Goal: Navigation & Orientation: Understand site structure

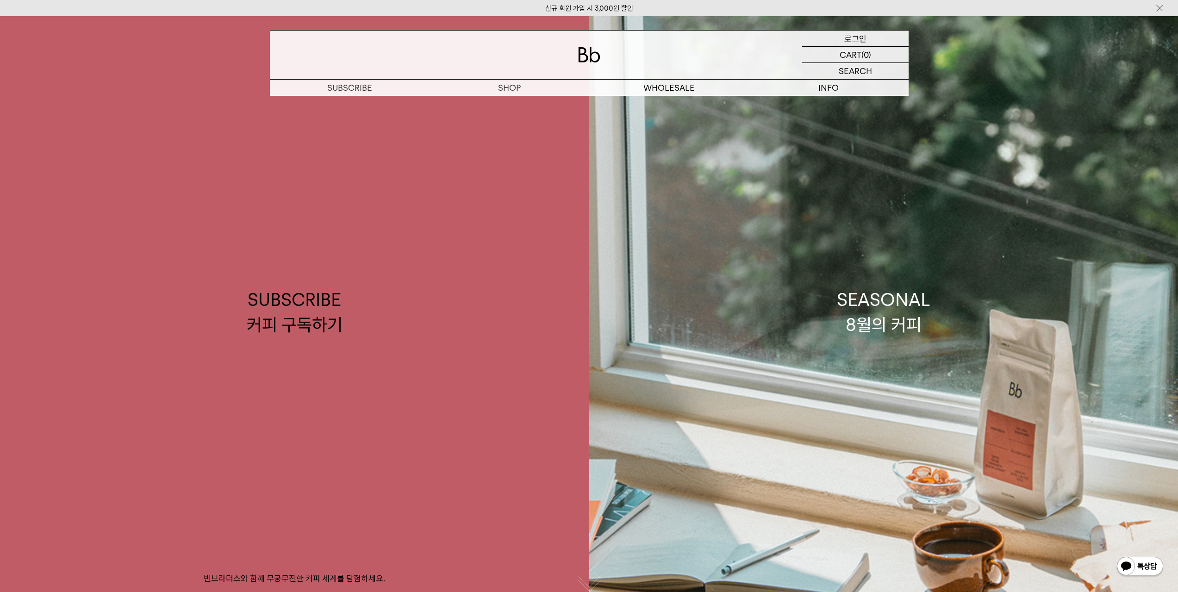
click at [864, 37] on p "로그인" at bounding box center [855, 39] width 22 height 16
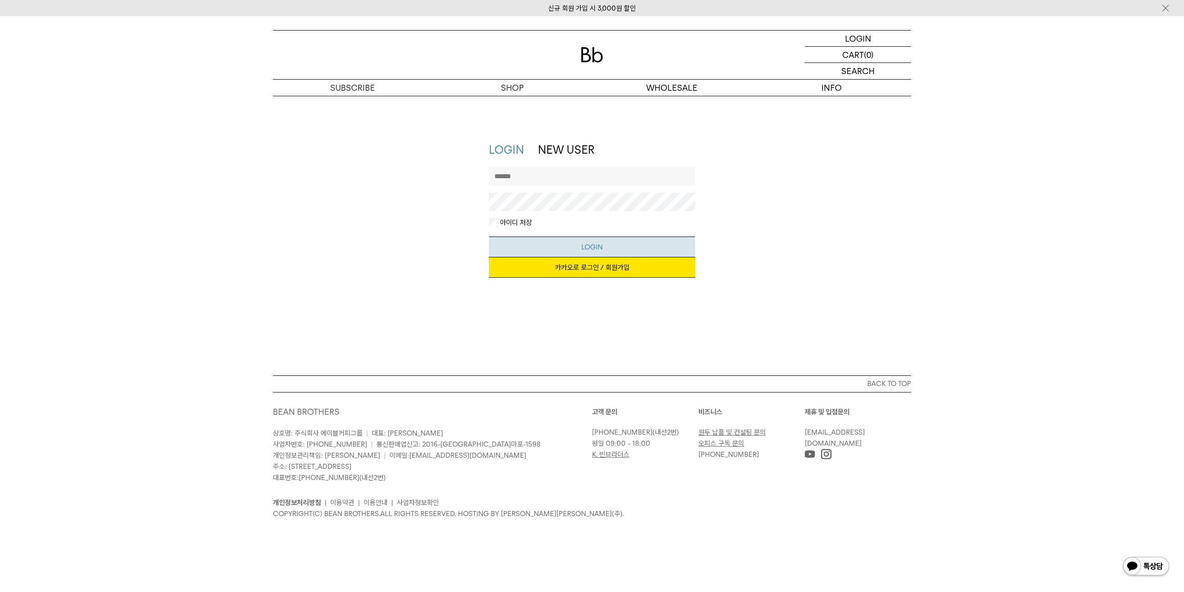
type input "**********"
click at [594, 243] on button "LOGIN" at bounding box center [592, 246] width 207 height 21
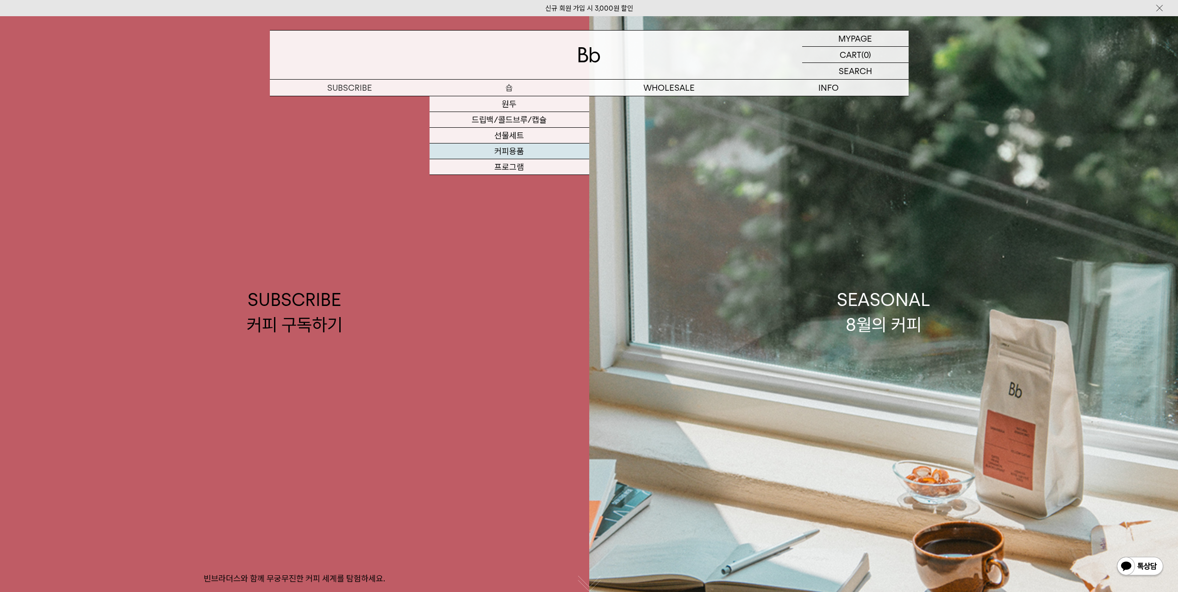
click at [510, 149] on link "커피용품" at bounding box center [509, 151] width 160 height 16
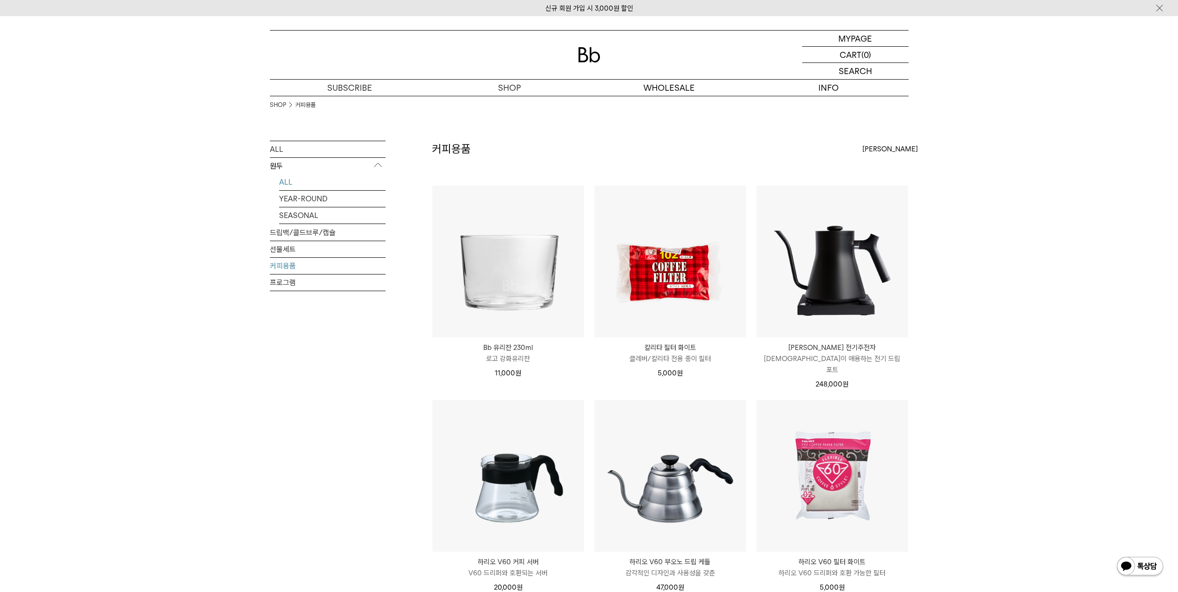
click at [285, 182] on link "ALL" at bounding box center [332, 182] width 106 height 16
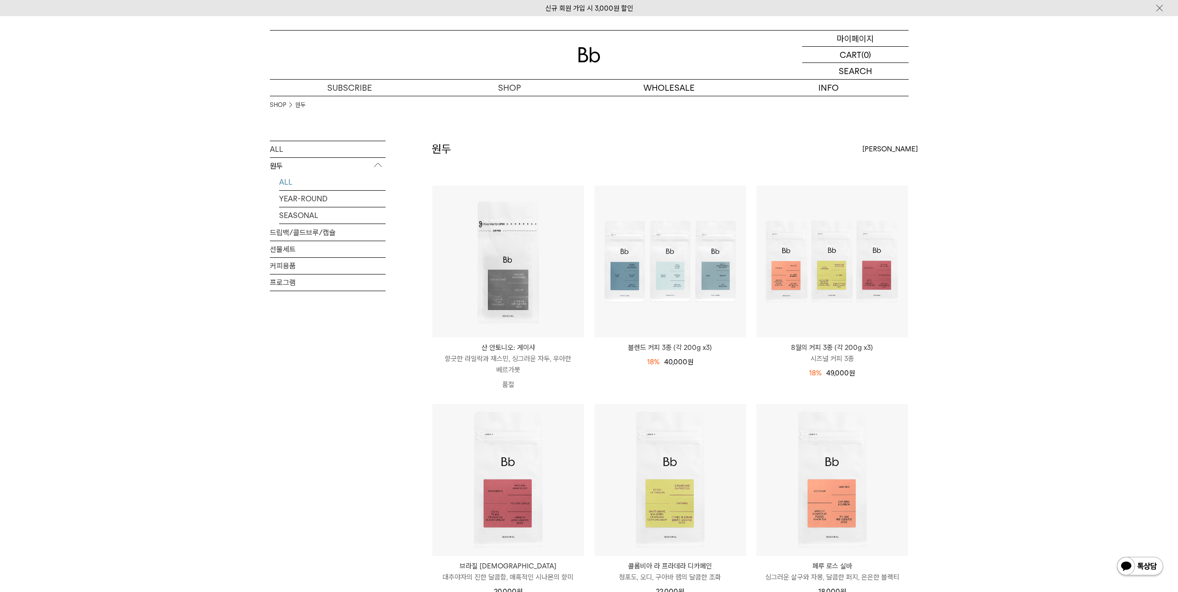
click at [868, 35] on p "마이페이지" at bounding box center [855, 39] width 37 height 16
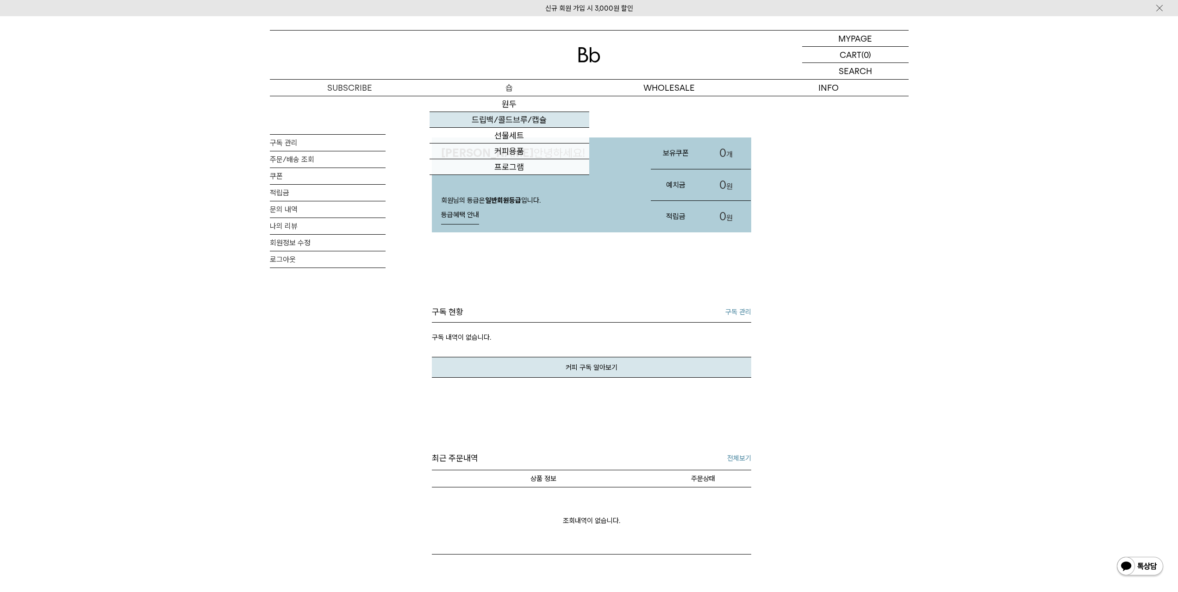
click at [511, 123] on link "드립백/콜드브루/캡슐" at bounding box center [509, 120] width 160 height 16
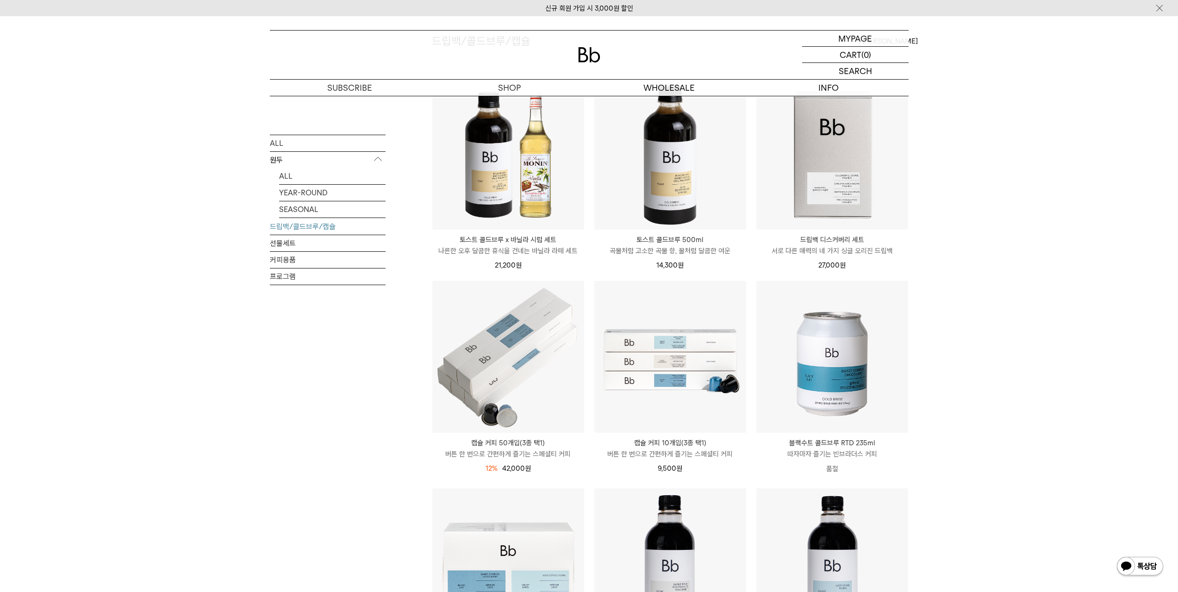
scroll to position [39, 0]
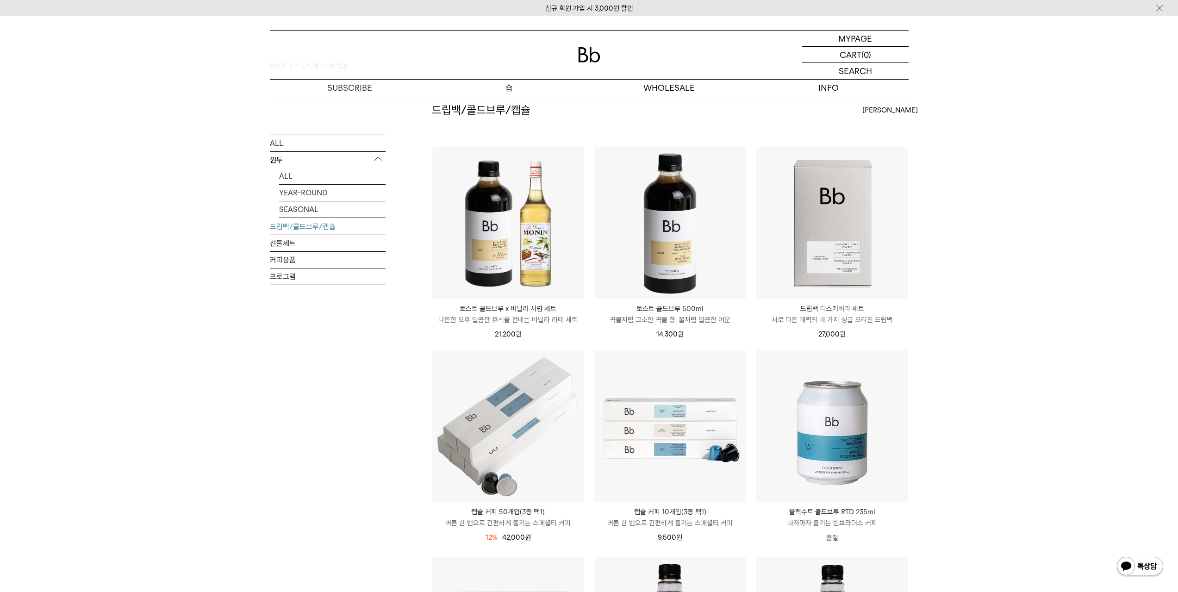
click at [512, 90] on p "숍" at bounding box center [509, 88] width 160 height 16
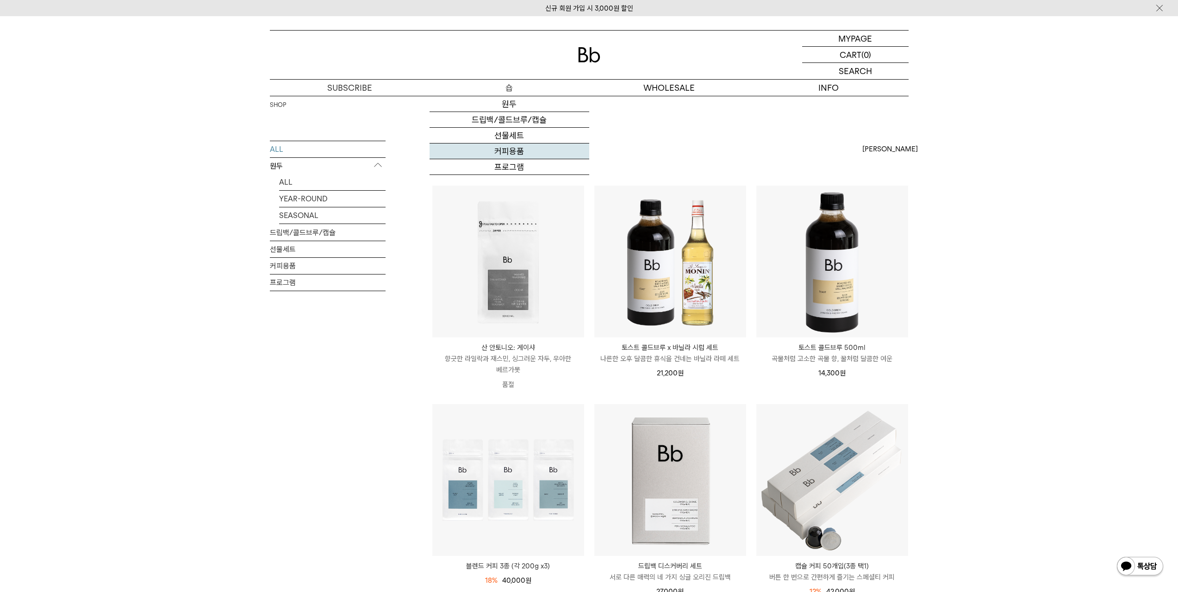
click at [528, 152] on link "커피용품" at bounding box center [509, 151] width 160 height 16
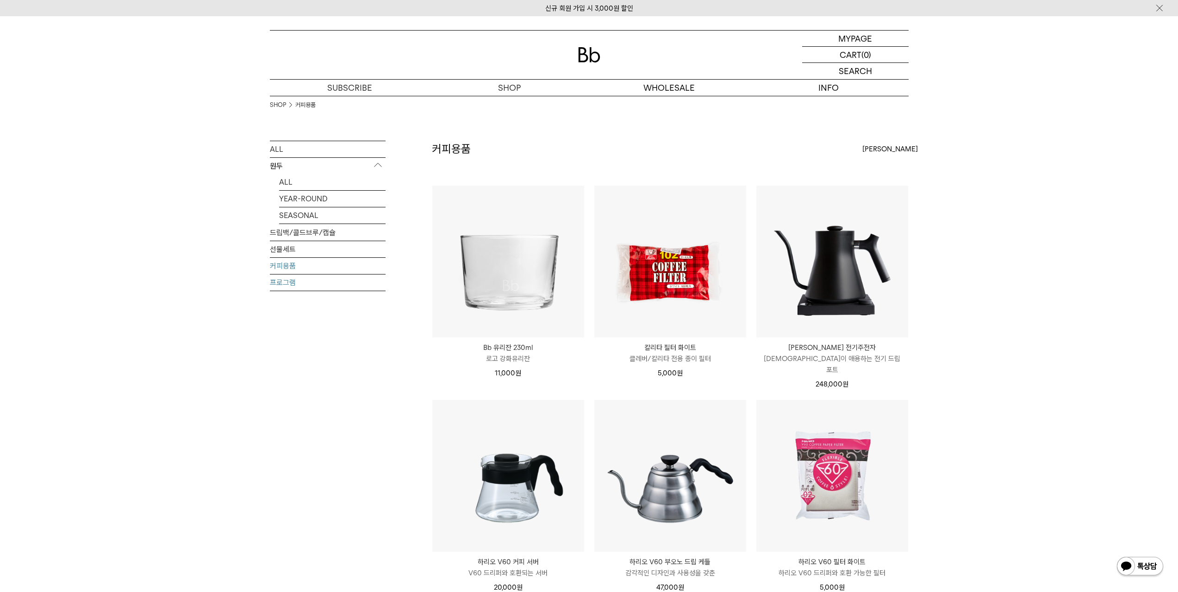
click at [285, 284] on link "프로그램" at bounding box center [328, 282] width 116 height 16
